Goal: Task Accomplishment & Management: Check status

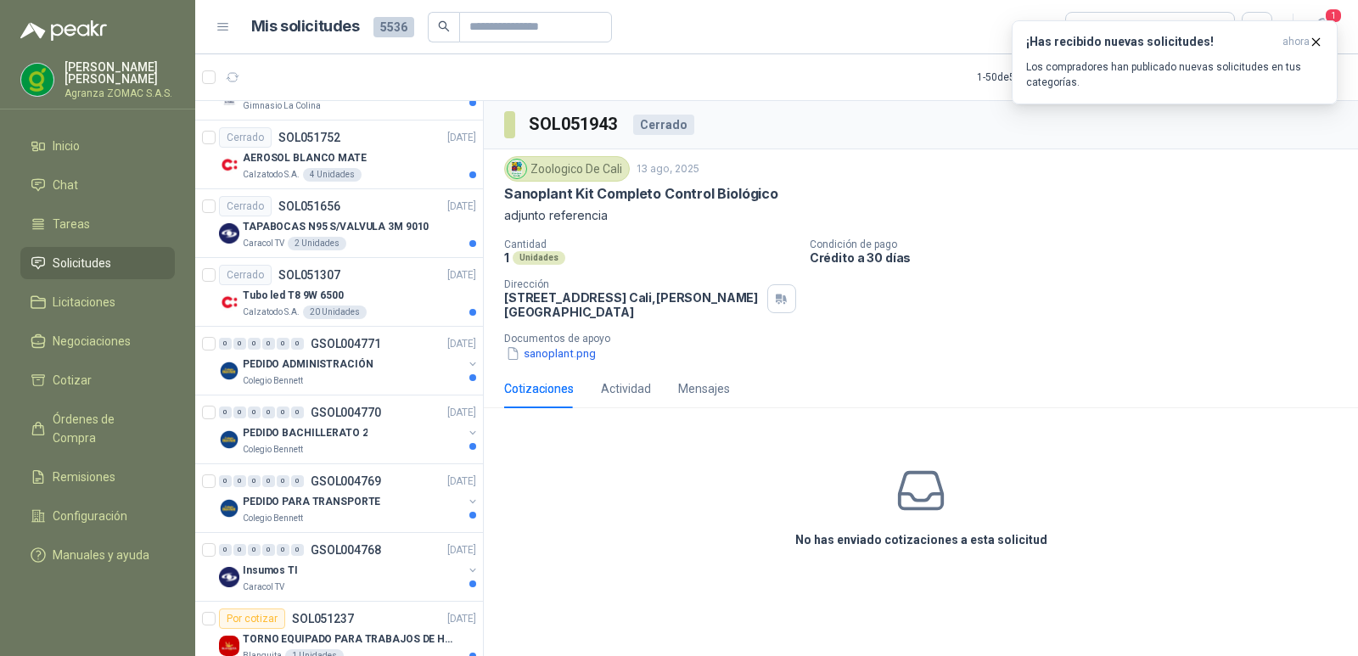
scroll to position [901, 0]
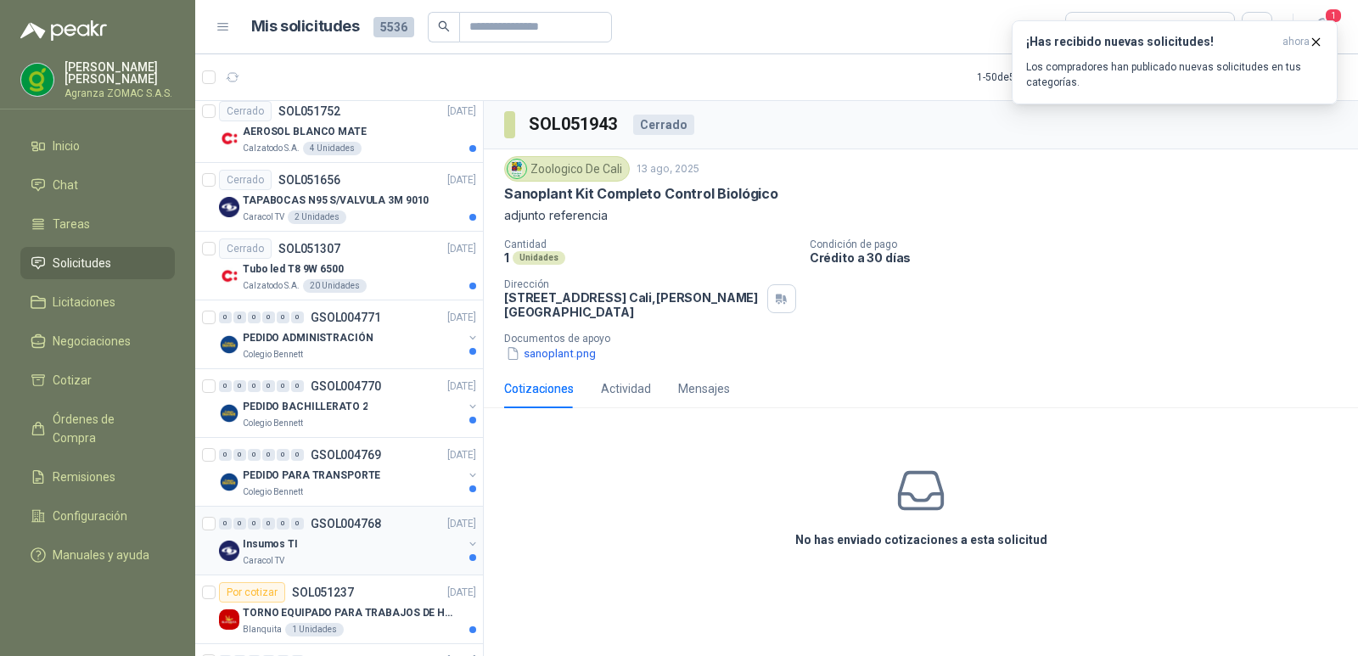
click at [384, 539] on div "Insumos TI" at bounding box center [353, 544] width 220 height 20
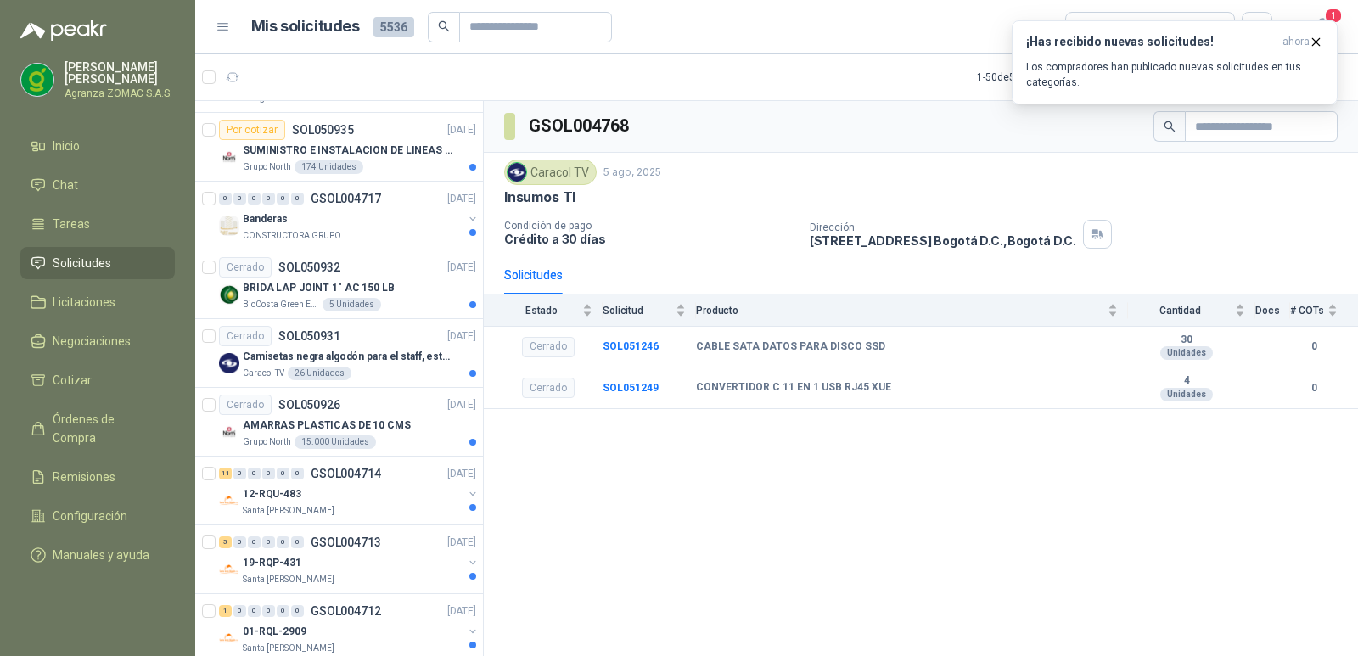
scroll to position [2681, 0]
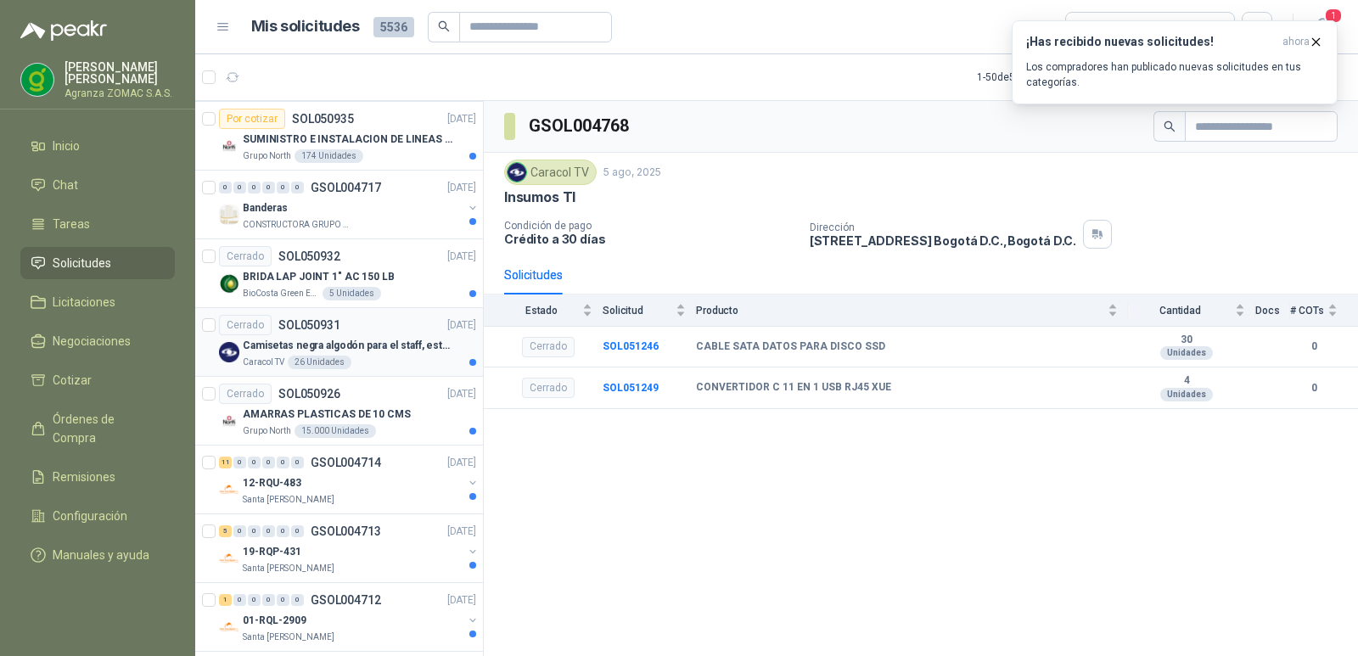
click at [375, 353] on p "Camisetas negra algodón para el staff, estampadas en espalda y frente con el lo…" at bounding box center [348, 346] width 211 height 16
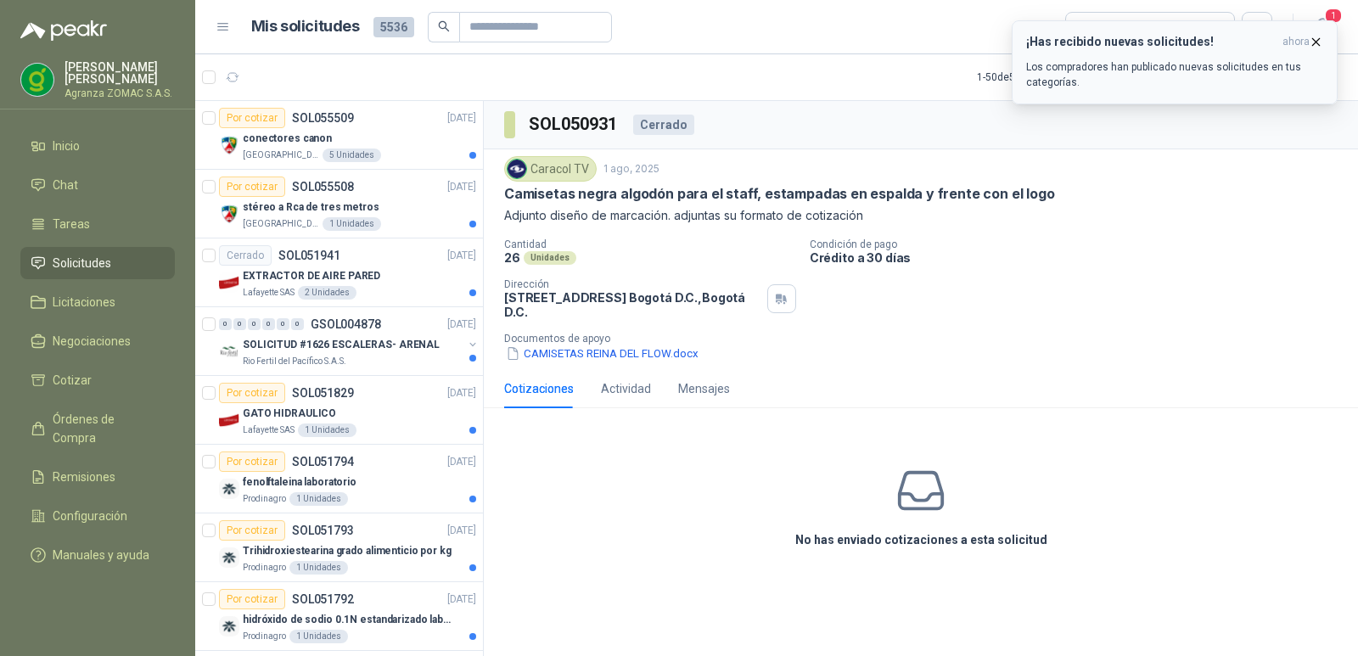
click at [1315, 43] on icon "button" at bounding box center [1316, 41] width 7 height 7
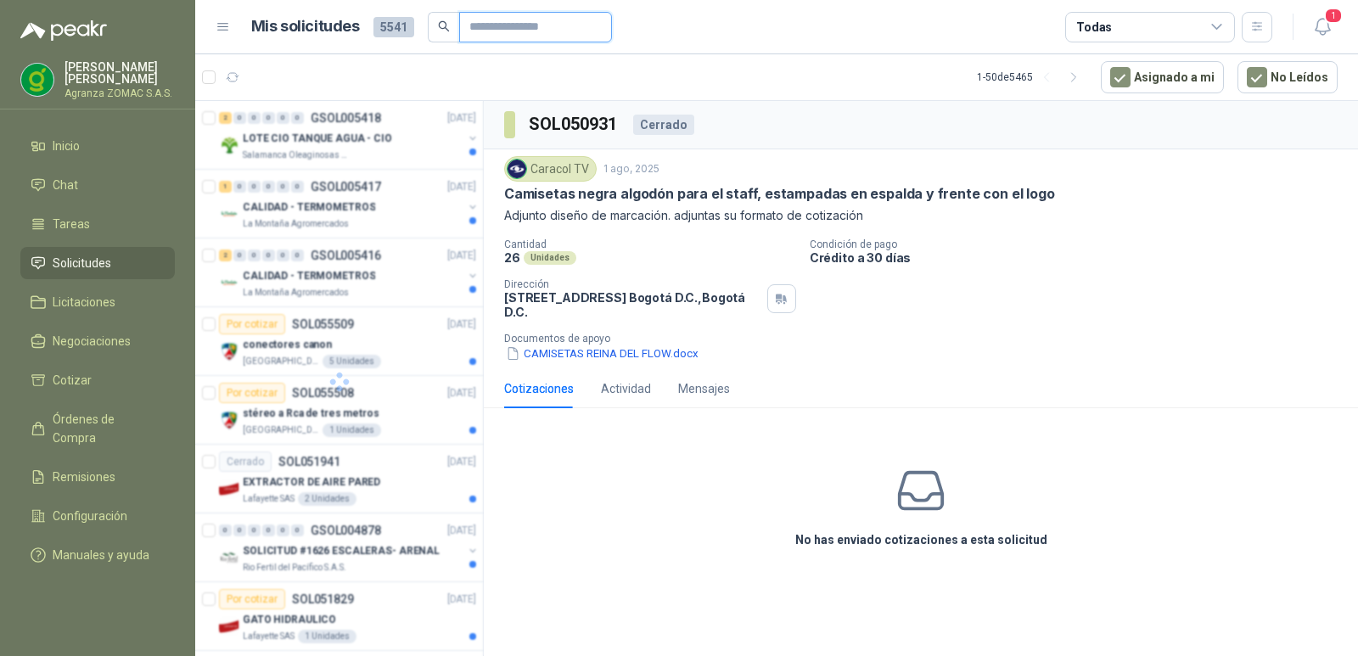
click at [492, 36] on input "text" at bounding box center [528, 27] width 119 height 29
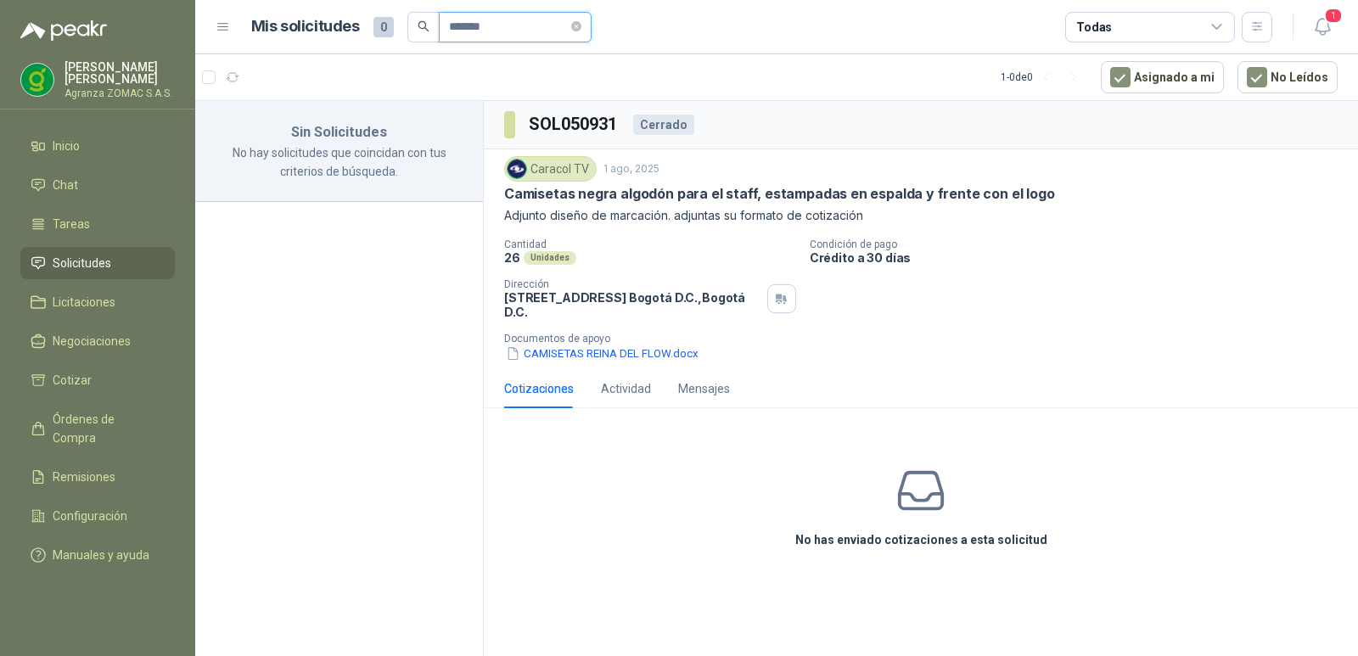
drag, startPoint x: 482, startPoint y: 29, endPoint x: 375, endPoint y: 7, distance: 109.2
click at [386, 12] on div "Mis solicitudes 0 *******" at bounding box center [421, 27] width 340 height 31
type input "*****"
drag, startPoint x: 486, startPoint y: 24, endPoint x: 293, endPoint y: 24, distance: 193.6
click at [334, 24] on div "Mis solicitudes 0 *****" at bounding box center [421, 27] width 340 height 31
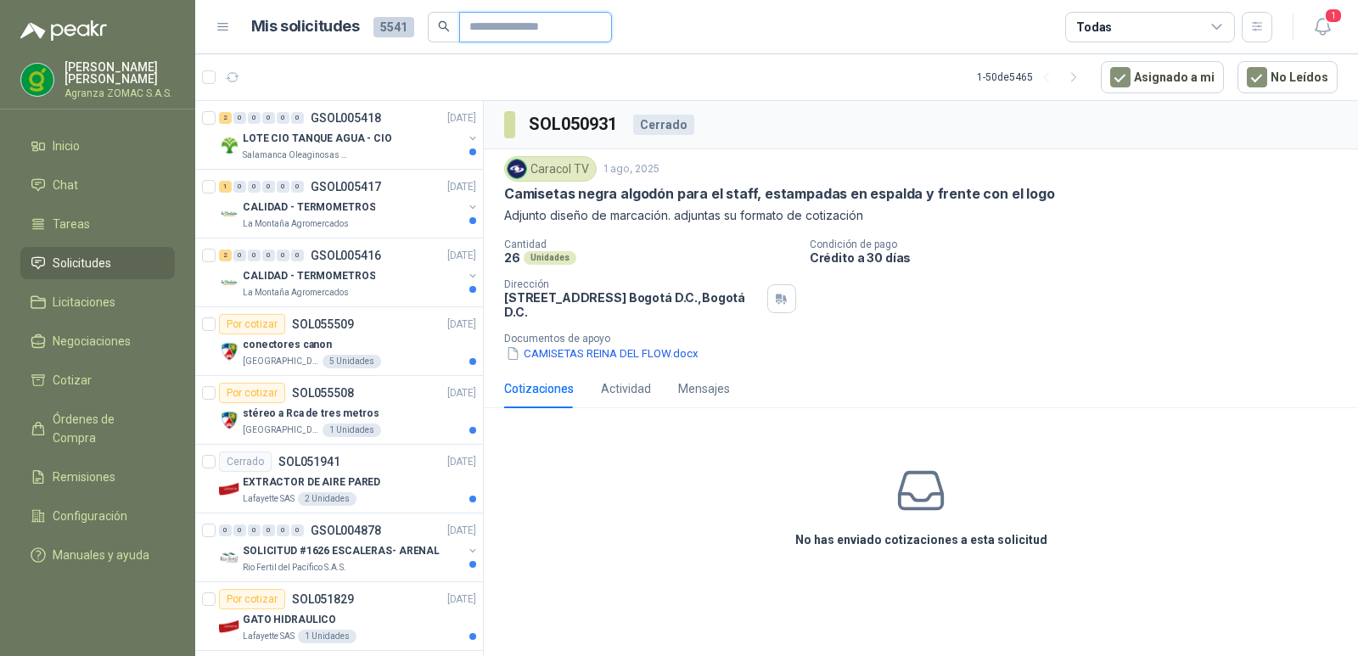
scroll to position [2901, 0]
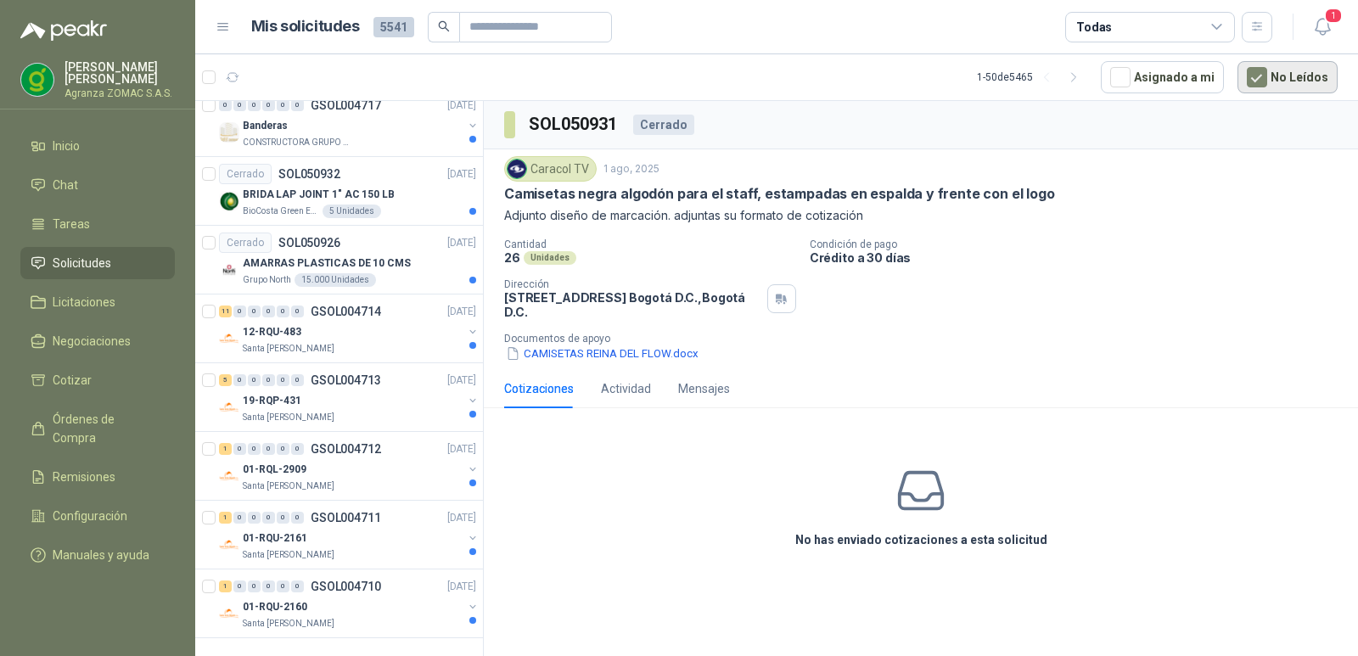
click at [1276, 81] on button "No Leídos" at bounding box center [1288, 77] width 100 height 32
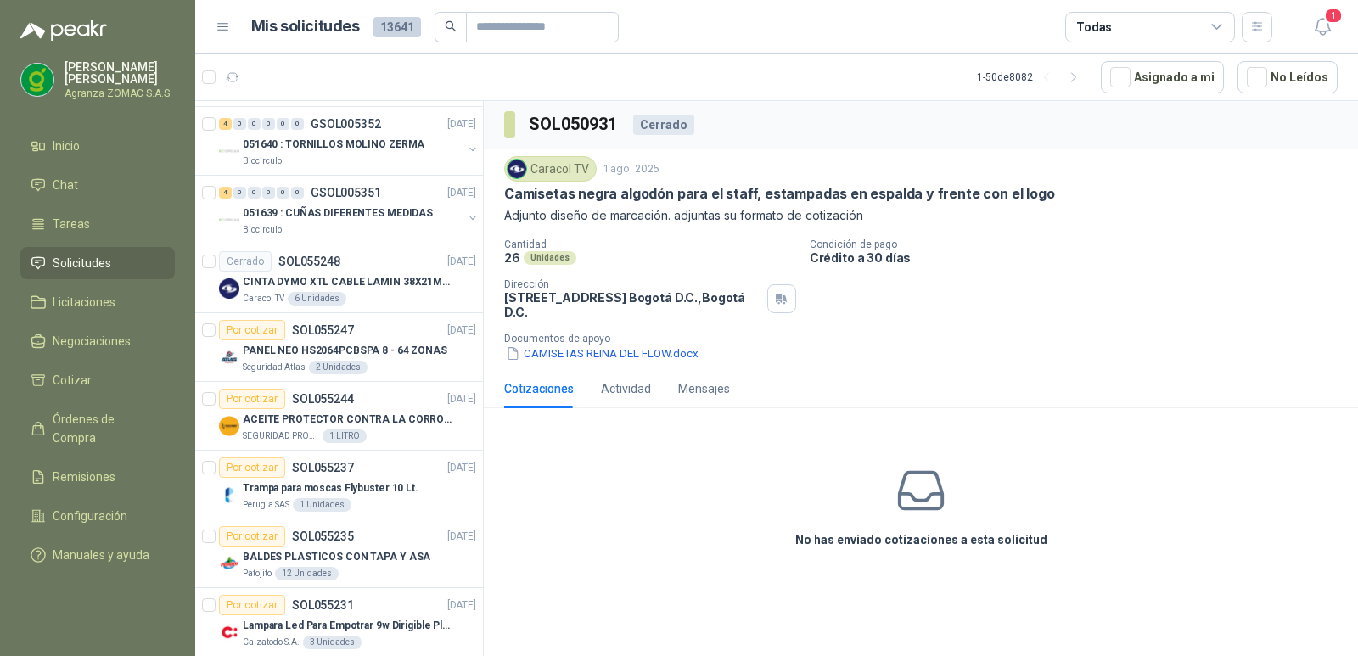
scroll to position [2914, 0]
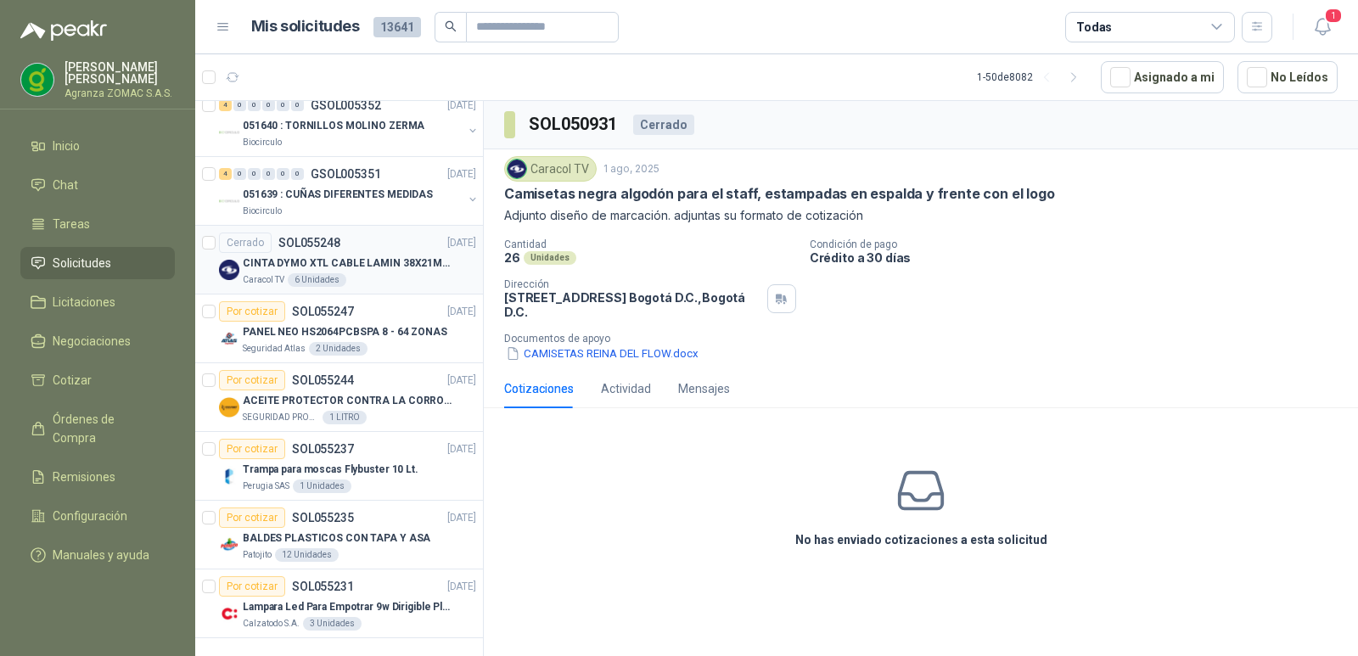
click at [380, 238] on div "Cerrado SOL055248 [DATE]" at bounding box center [347, 243] width 257 height 20
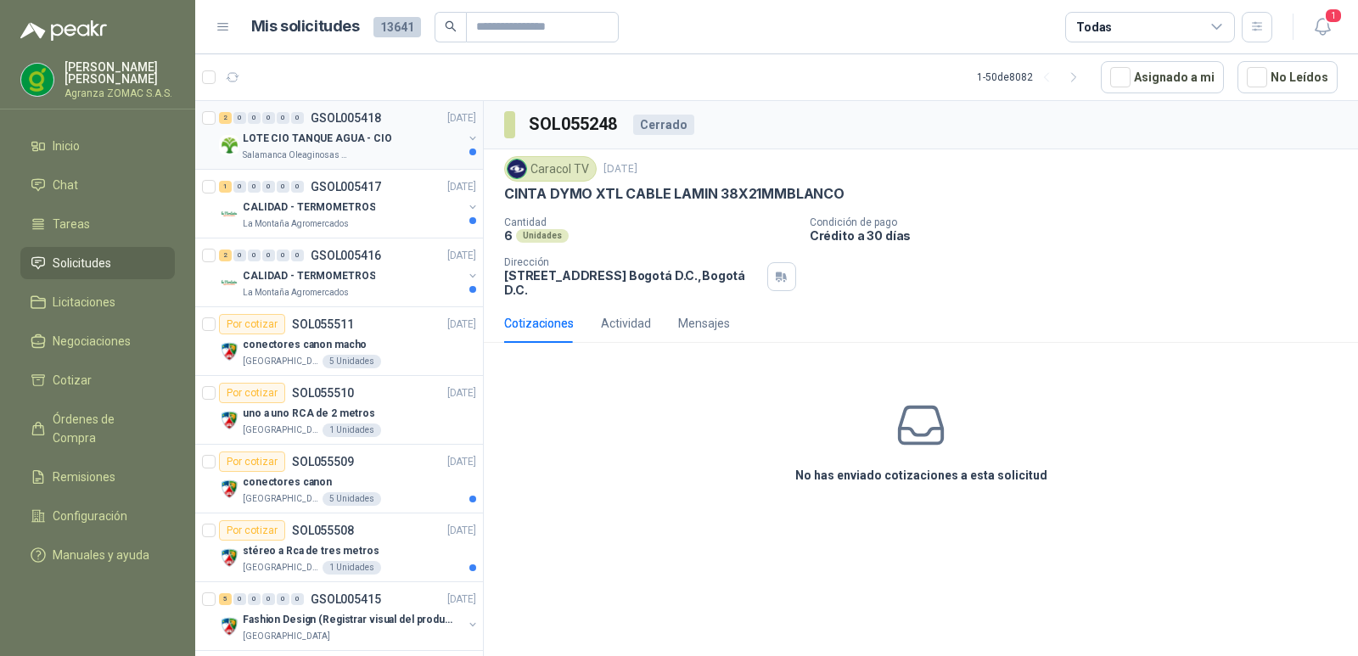
click at [408, 156] on div "Salamanca Oleaginosas SAS" at bounding box center [353, 156] width 220 height 14
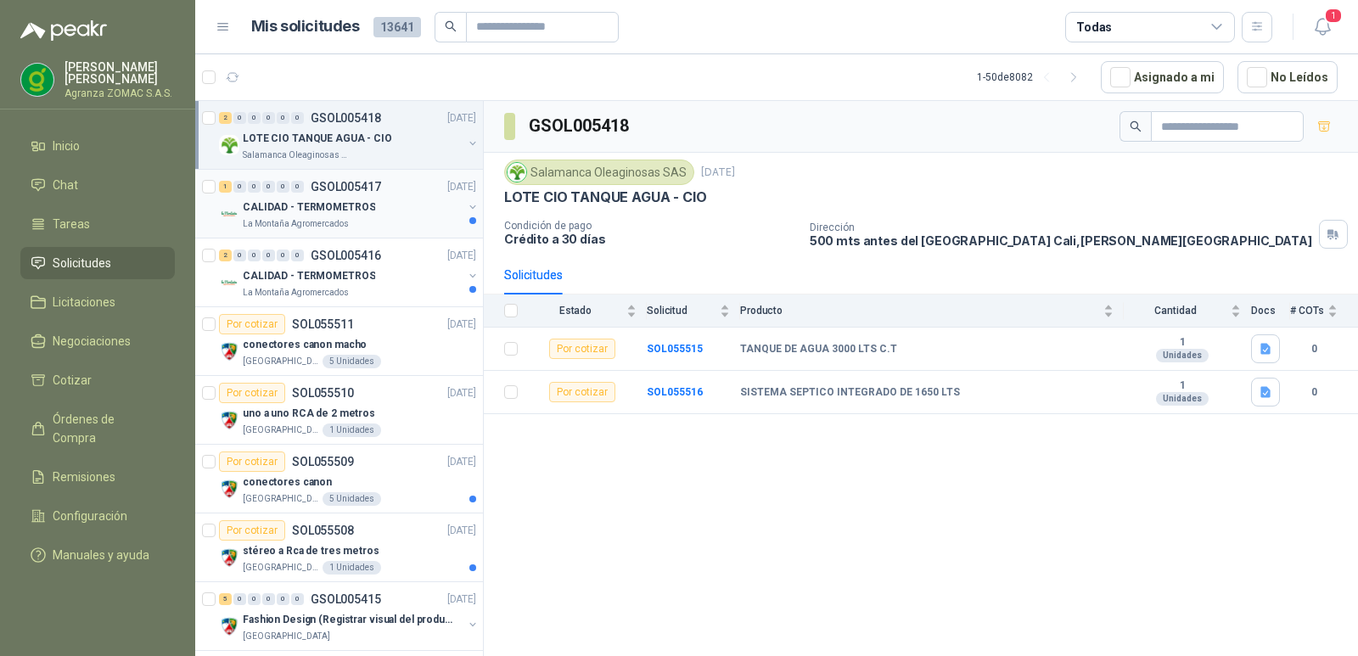
click at [385, 199] on div "CALIDAD - TERMOMETROS" at bounding box center [353, 207] width 220 height 20
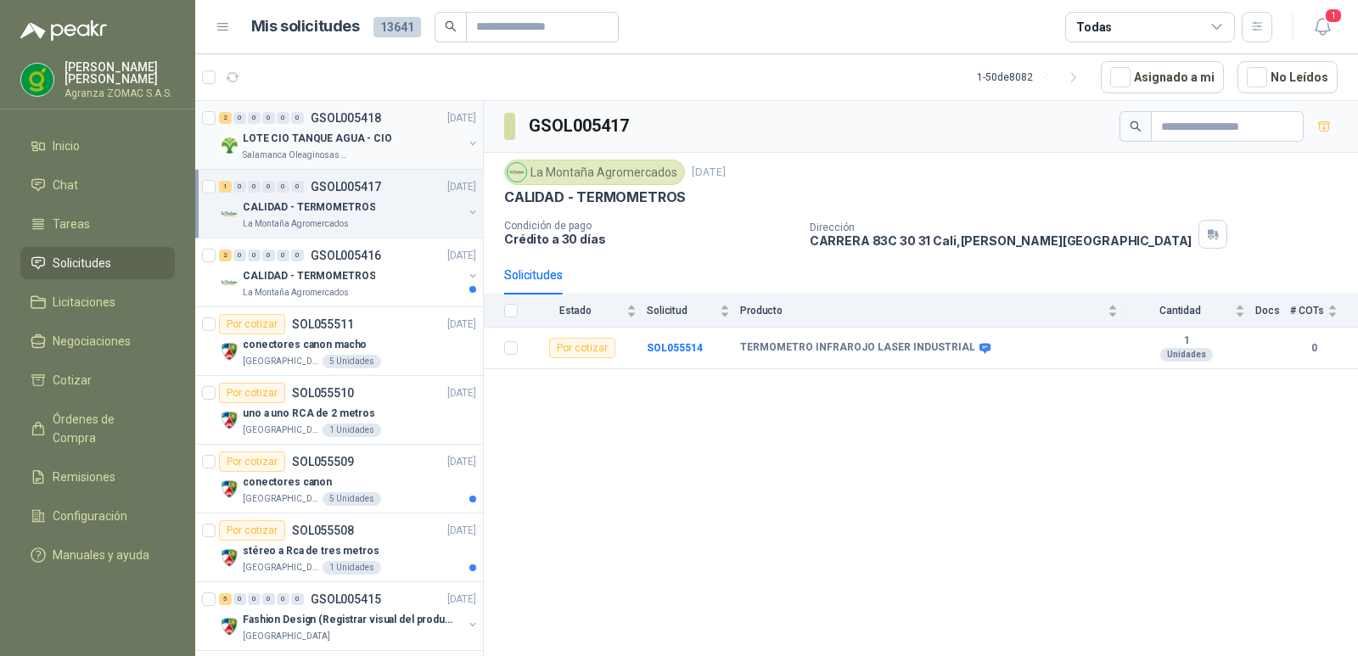
click at [409, 137] on div "LOTE CIO TANQUE AGUA - CIO" at bounding box center [353, 138] width 220 height 20
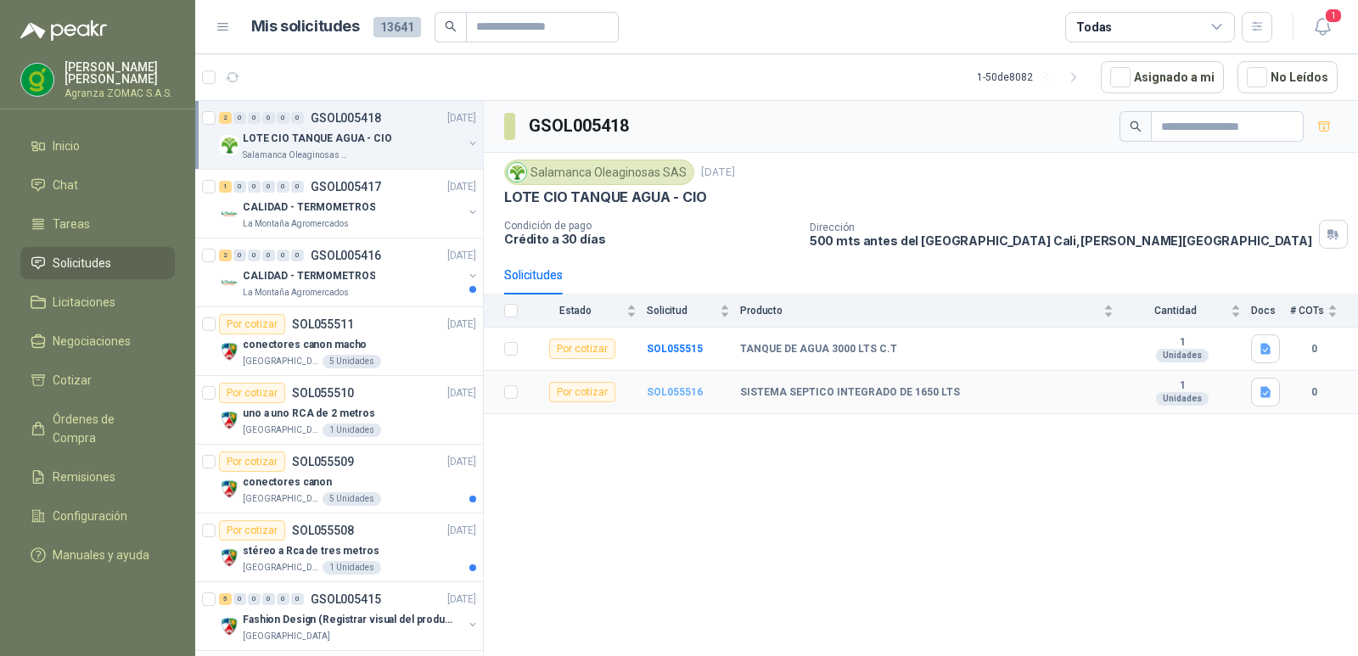
click at [664, 396] on b "SOL055516" at bounding box center [675, 392] width 56 height 12
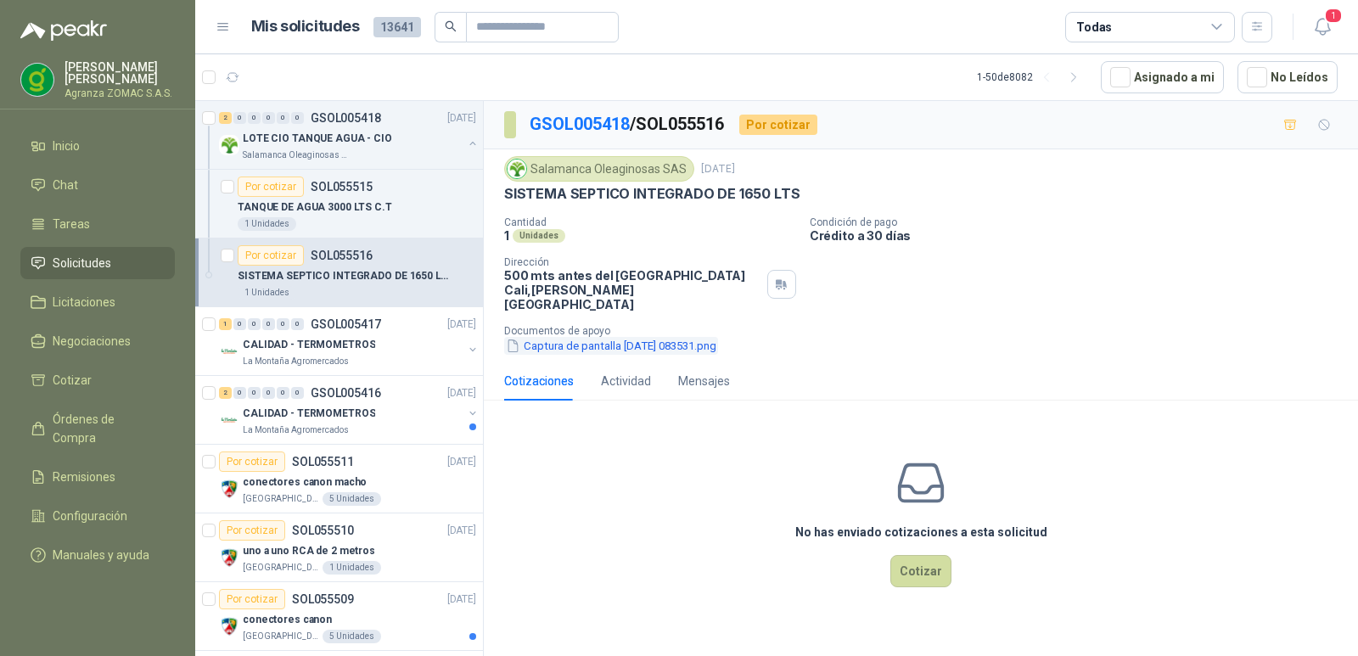
click at [638, 355] on button "Captura de pantalla [DATE] 083531.png" at bounding box center [611, 346] width 214 height 18
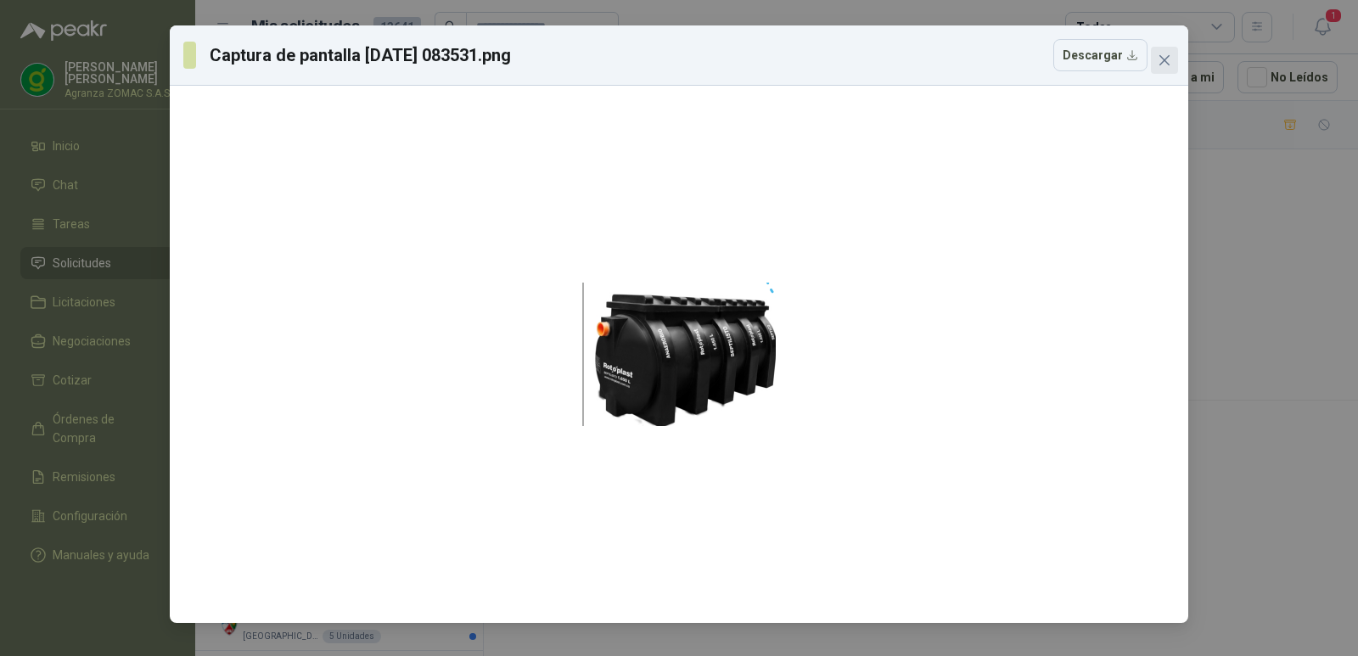
click at [1166, 62] on icon "close" at bounding box center [1165, 60] width 10 height 10
